Goal: Information Seeking & Learning: Learn about a topic

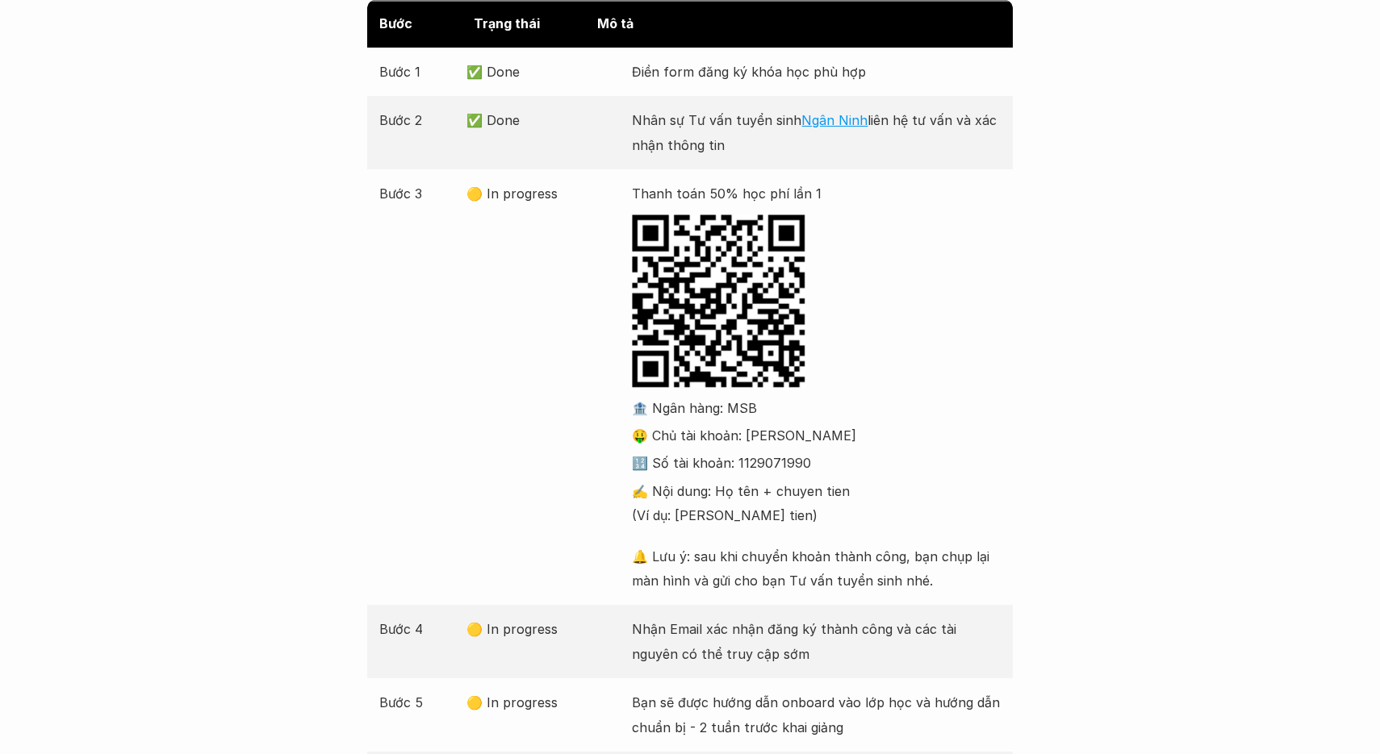
scroll to position [283, 0]
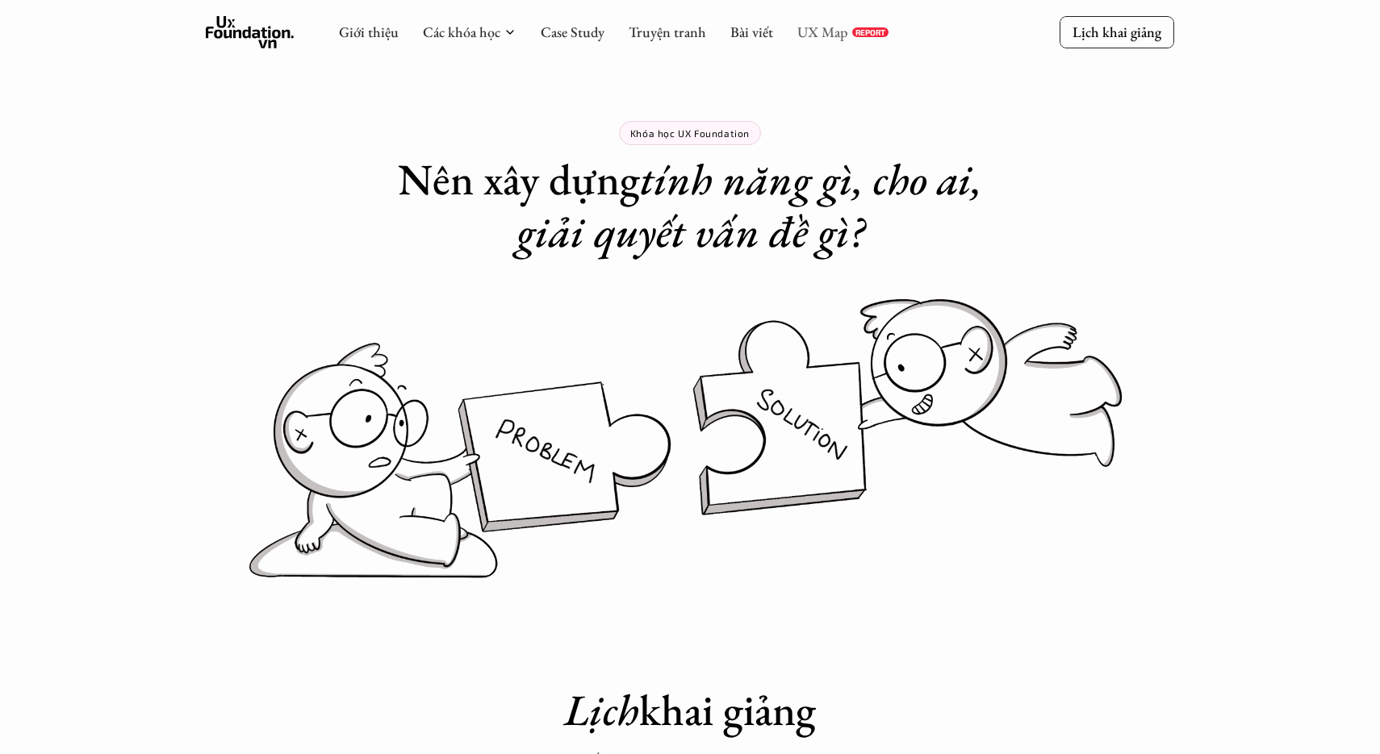
click at [827, 35] on link "UX Map" at bounding box center [822, 32] width 51 height 19
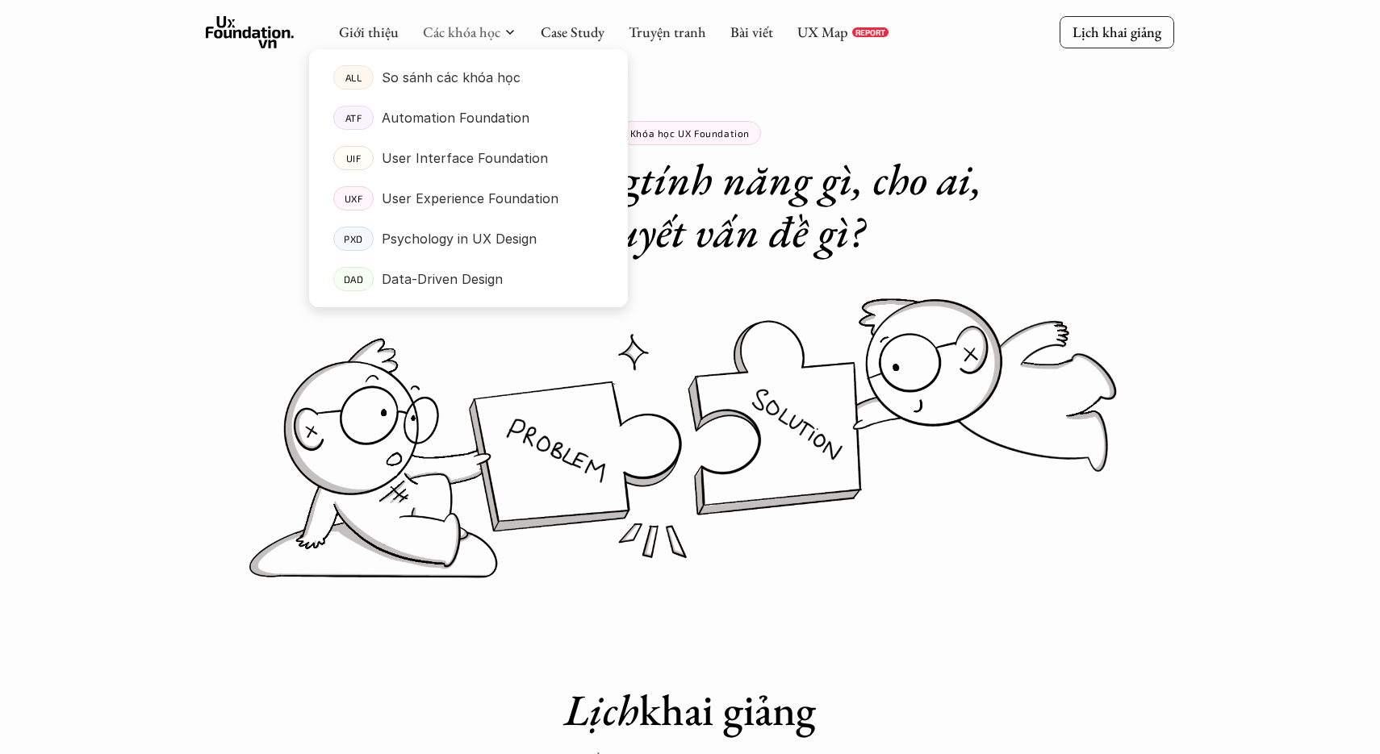
click at [471, 40] on div at bounding box center [468, 165] width 319 height 284
click at [541, 120] on div "Automation Foundation" at bounding box center [493, 118] width 222 height 24
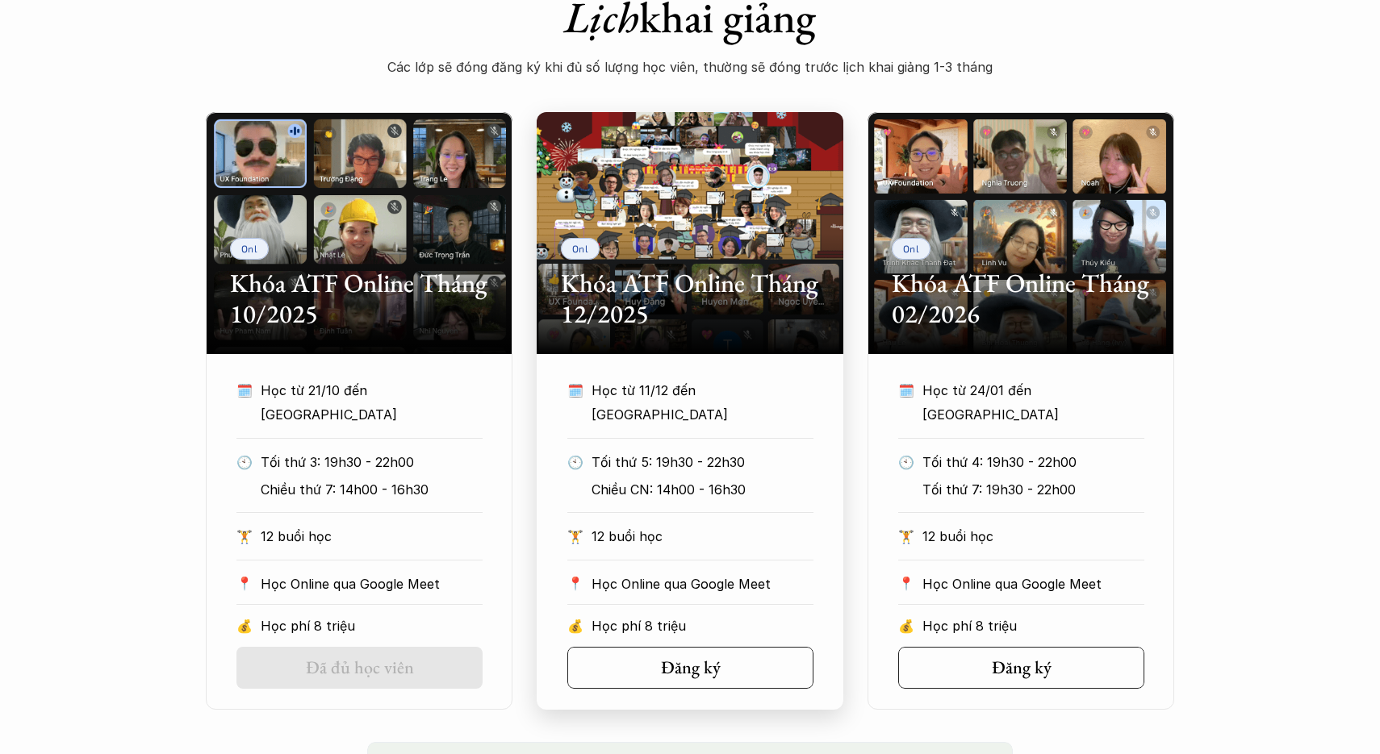
scroll to position [751, 0]
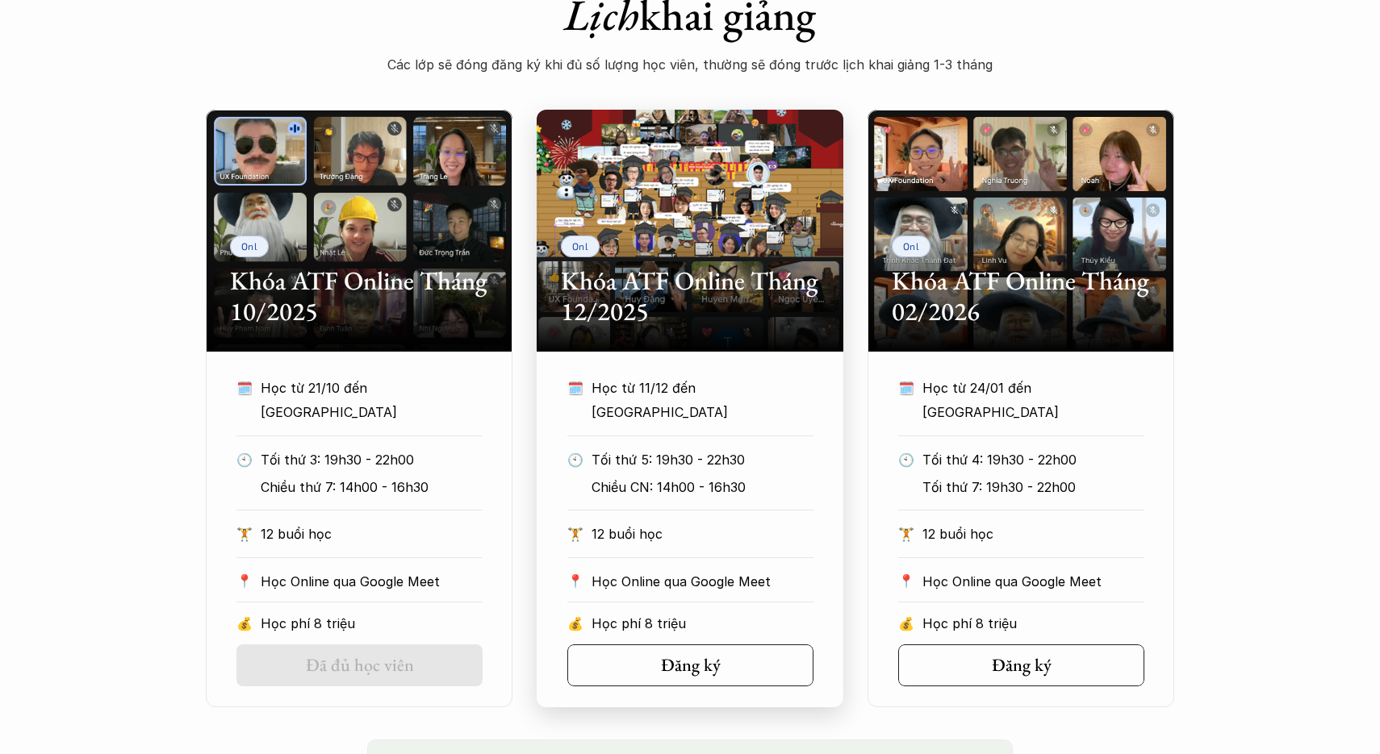
click at [716, 496] on div "🗓️ Học từ 11/12 đến TBU 🕙 Tối thứ 5: 19h30 - 22h30 Chiều CN: 14h00 - 16h30 🏋️ 1…" at bounding box center [690, 510] width 294 height 269
click at [714, 233] on div "Onl Khóa ATF Online Tháng 12/2025" at bounding box center [690, 231] width 307 height 242
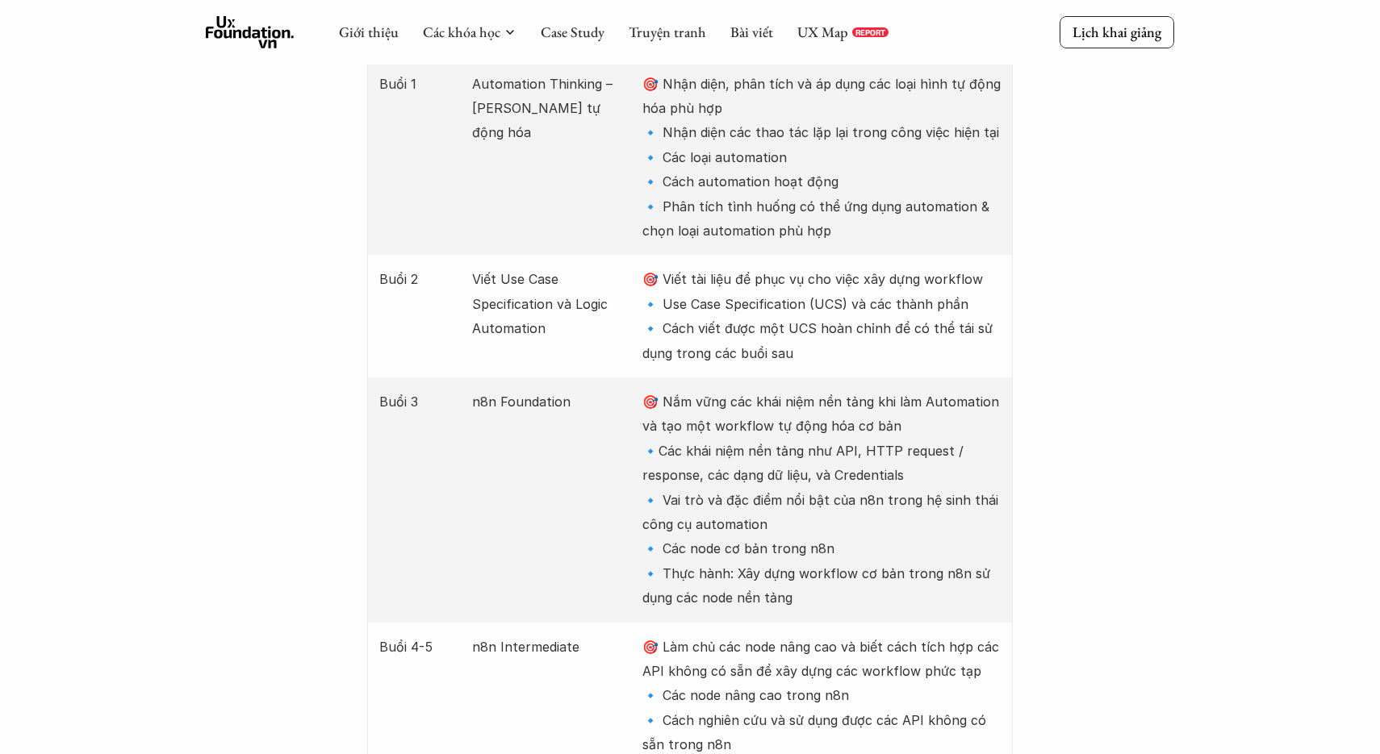
scroll to position [2200, 0]
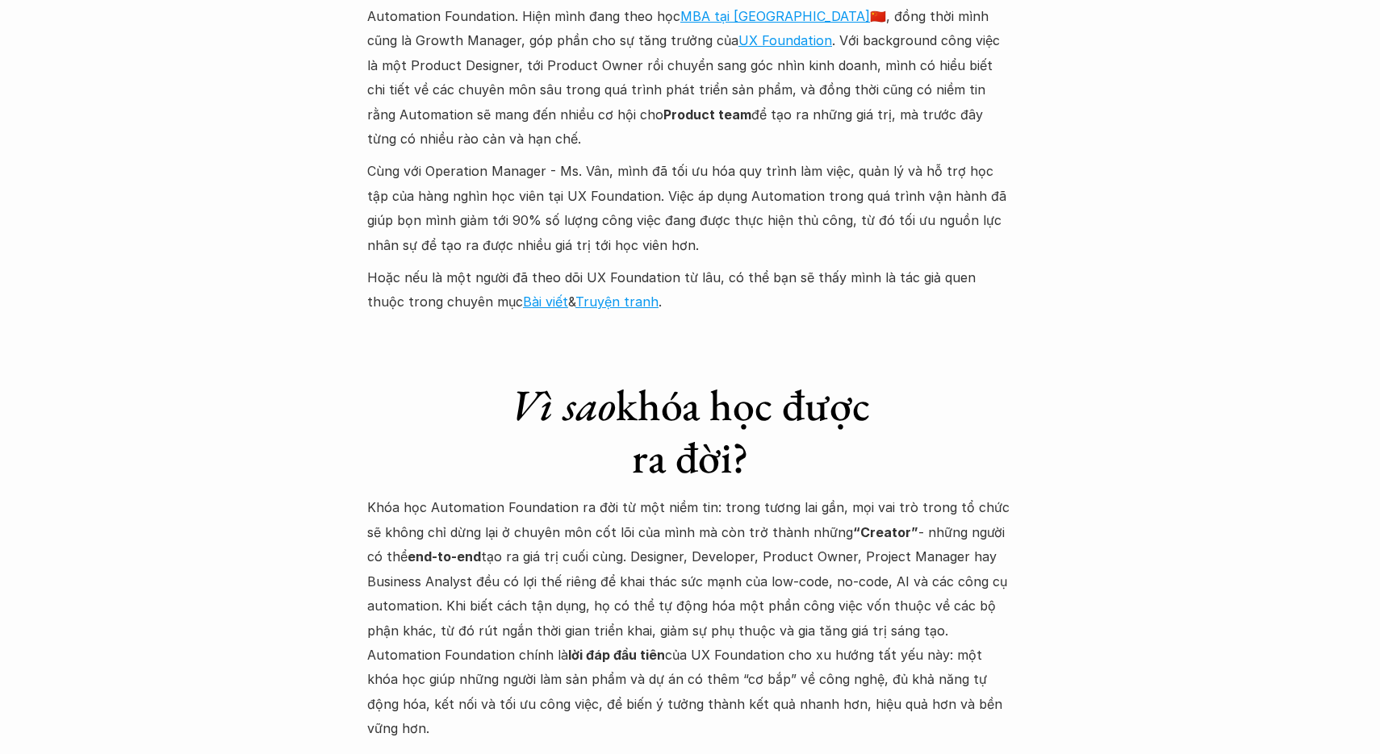
scroll to position [4223, 0]
